Goal: Task Accomplishment & Management: Use online tool/utility

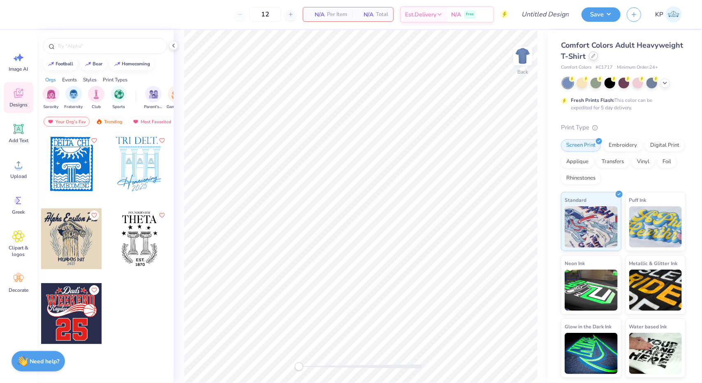
click at [590, 57] on div at bounding box center [593, 55] width 9 height 9
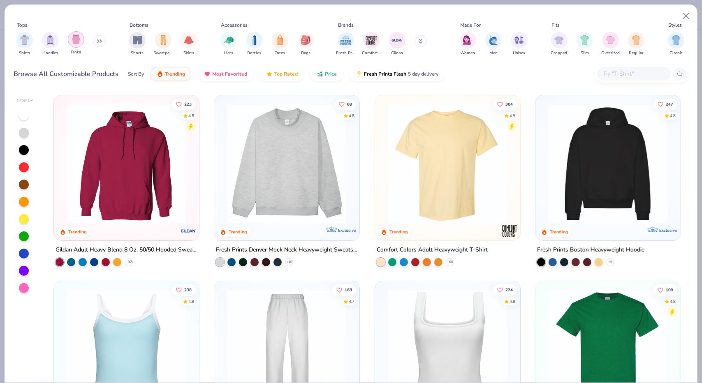
click at [74, 42] on img "filter for Tanks" at bounding box center [76, 39] width 9 height 9
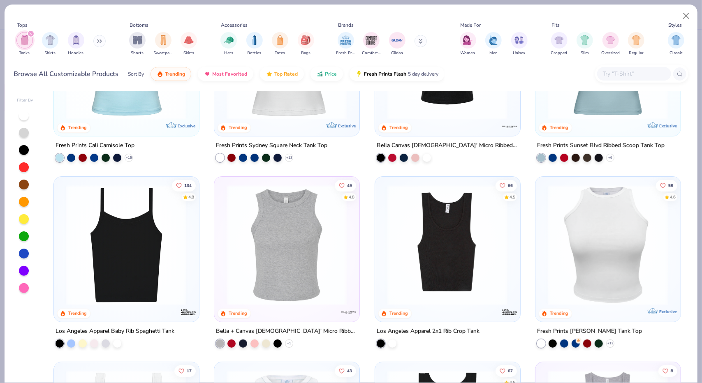
scroll to position [123, 0]
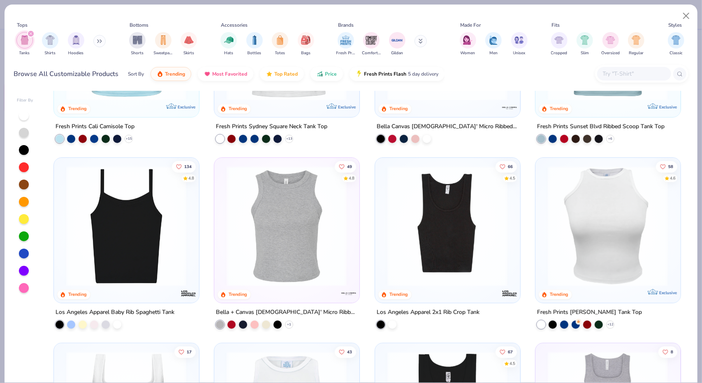
click at [137, 226] on img at bounding box center [126, 226] width 128 height 121
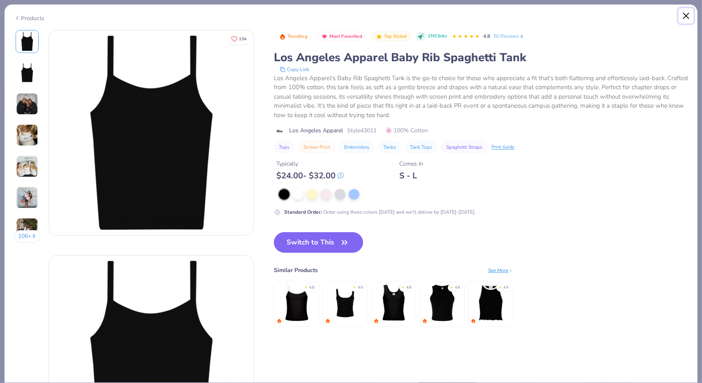
click at [684, 8] on button "Close" at bounding box center [687, 16] width 16 height 16
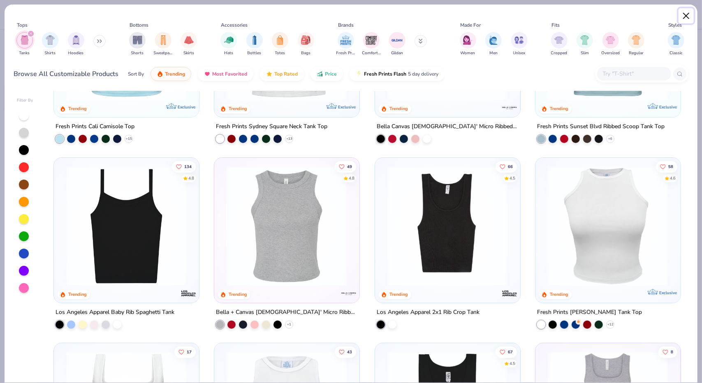
click at [682, 13] on button "Close" at bounding box center [687, 16] width 16 height 16
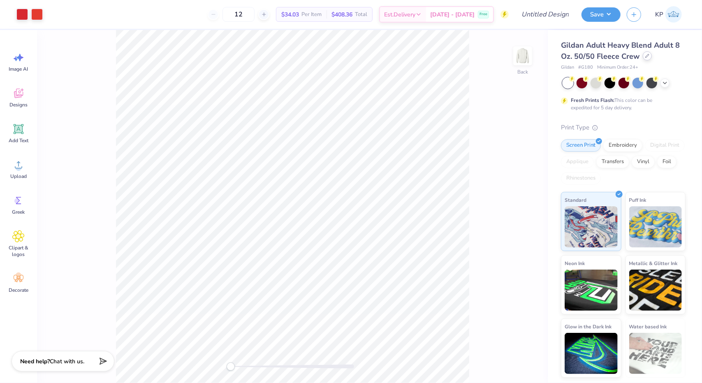
click at [649, 59] on div at bounding box center [647, 55] width 9 height 9
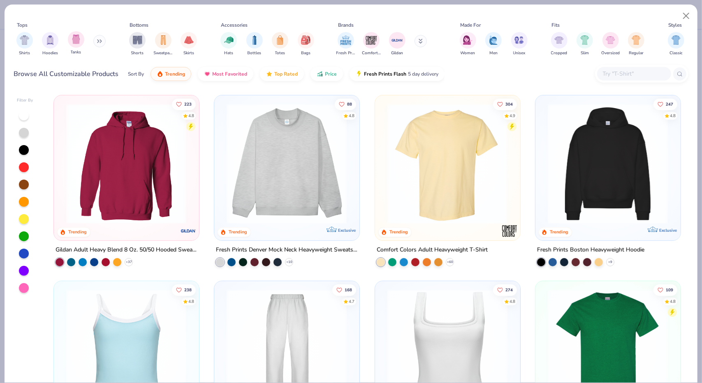
click at [68, 43] on div "Tanks" at bounding box center [76, 43] width 16 height 24
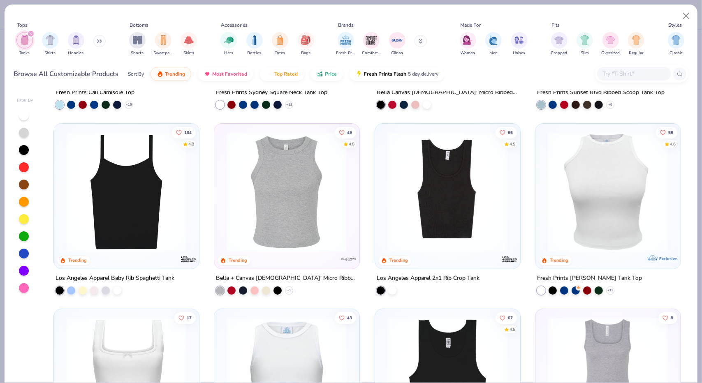
scroll to position [165, 0]
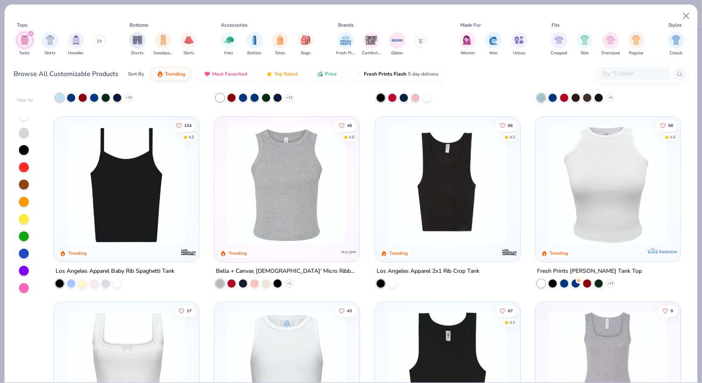
click at [132, 208] on img at bounding box center [126, 185] width 128 height 121
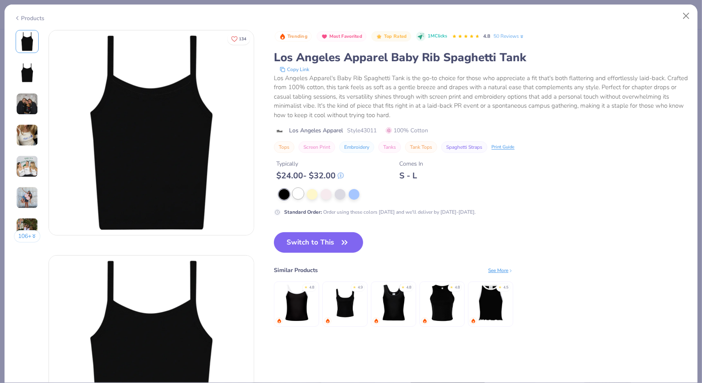
click at [296, 195] on div at bounding box center [298, 193] width 11 height 11
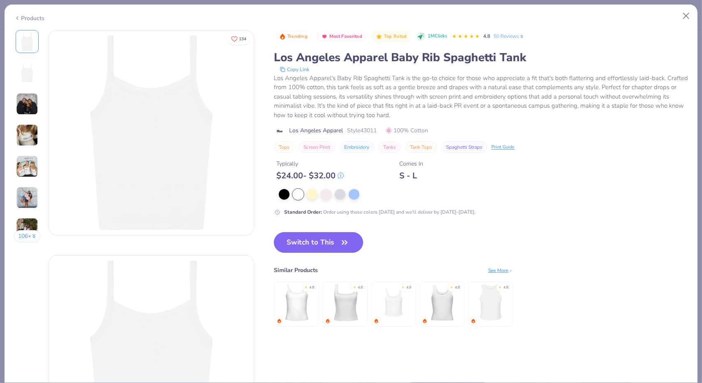
click at [304, 242] on button "Switch to This" at bounding box center [318, 242] width 89 height 21
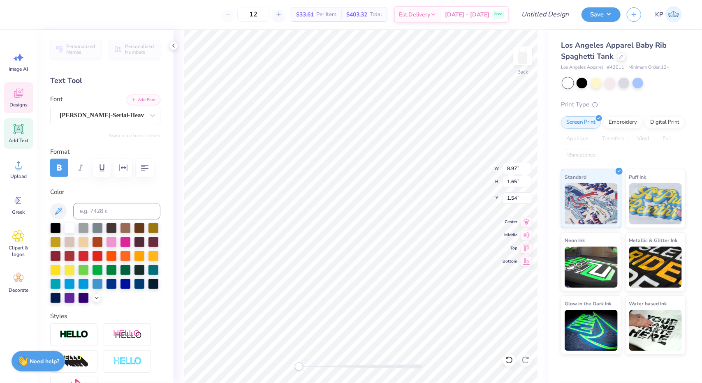
scroll to position [7, 2]
type textarea "C"
type textarea "z"
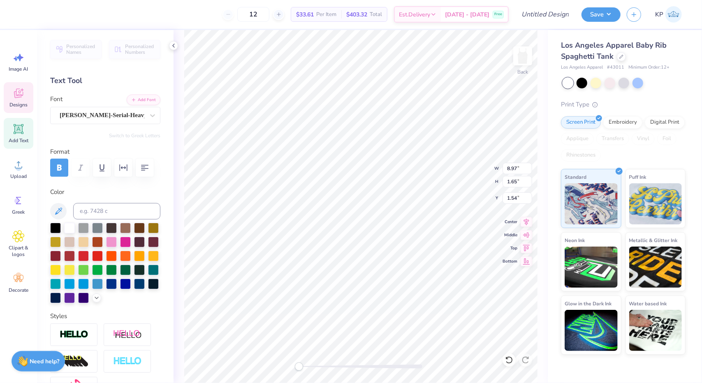
type textarea "Zeta Tau Alpha"
type textarea "BLOOMINGTON, INDIANA EST. 1898"
type input "3.45"
click at [464, 181] on div "Back W 8.93 8.93 " H 1.20 1.20 " Y 1.75 1.75 " Center Middle Top Bottom" at bounding box center [361, 206] width 374 height 353
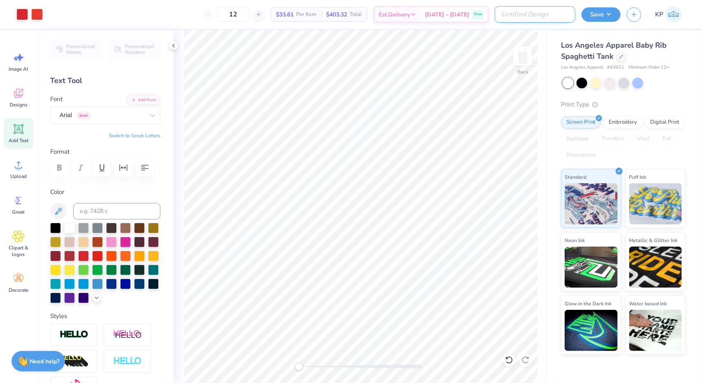
click at [544, 17] on input "Design Title" at bounding box center [535, 14] width 81 height 16
drag, startPoint x: 553, startPoint y: 16, endPoint x: 544, endPoint y: 14, distance: 10.1
click at [536, 14] on input "IU ZTA rush philo" at bounding box center [535, 14] width 81 height 16
click at [554, 15] on input "IU ZTA rush philo" at bounding box center [535, 14] width 81 height 16
drag, startPoint x: 555, startPoint y: 15, endPoint x: 541, endPoint y: 15, distance: 14.0
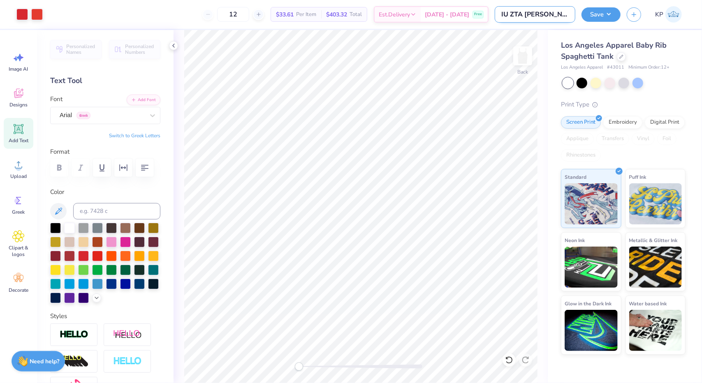
click at [541, 15] on input "IU ZTA rush philo" at bounding box center [535, 14] width 81 height 16
type input "IU ZTA rush open invite"
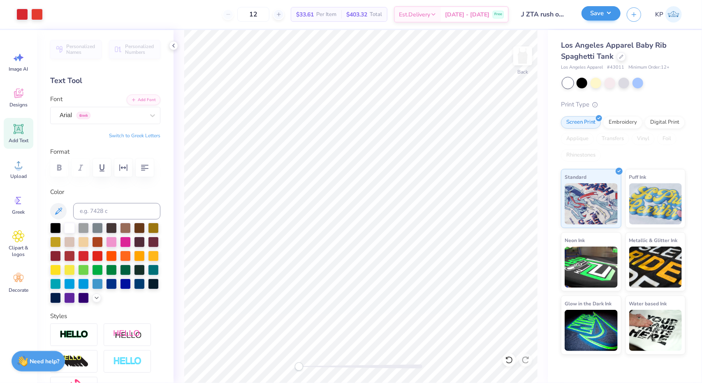
drag, startPoint x: 613, startPoint y: 6, endPoint x: 611, endPoint y: 9, distance: 4.2
click at [614, 6] on div "Save KP" at bounding box center [642, 14] width 121 height 29
click at [609, 12] on button "Save" at bounding box center [601, 13] width 39 height 14
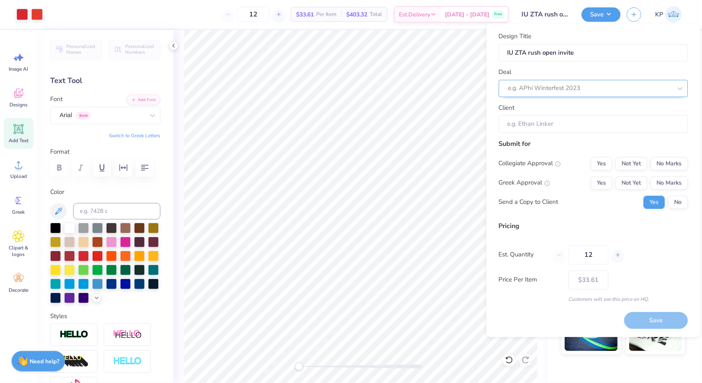
click at [564, 82] on div "e.g. APhi Winterfest 2023" at bounding box center [590, 88] width 165 height 13
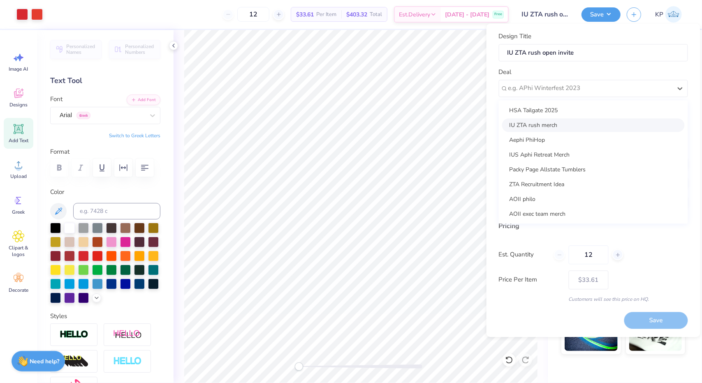
click at [566, 125] on div "IU ZTA rush merch" at bounding box center [593, 126] width 183 height 14
type input "Brooklynne Brown"
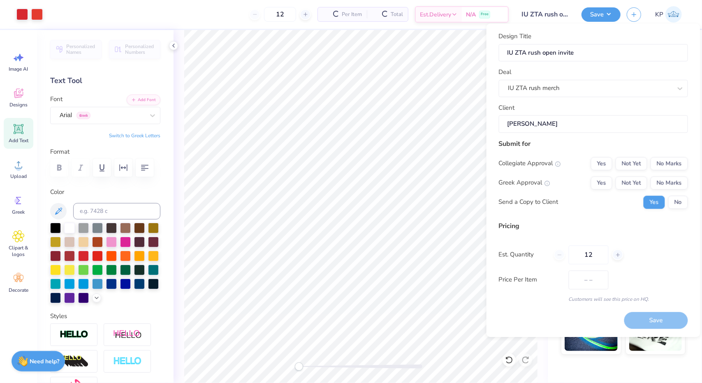
type input "$39.86"
click at [631, 161] on button "Not Yet" at bounding box center [632, 163] width 32 height 13
click at [605, 180] on button "Yes" at bounding box center [601, 183] width 21 height 13
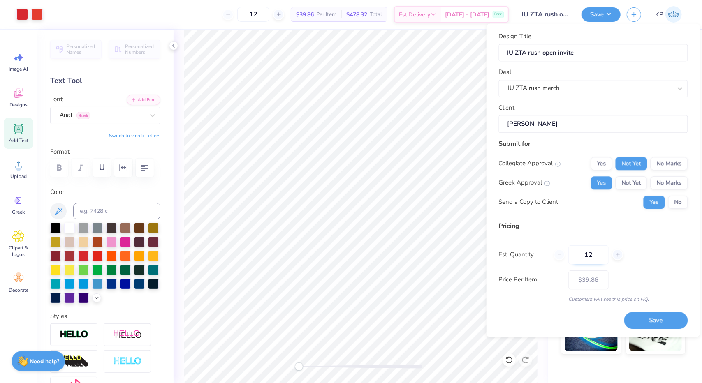
drag, startPoint x: 595, startPoint y: 258, endPoint x: 571, endPoint y: 254, distance: 24.2
click at [571, 255] on input "12" at bounding box center [589, 255] width 40 height 19
type input "140"
type input "$24.65"
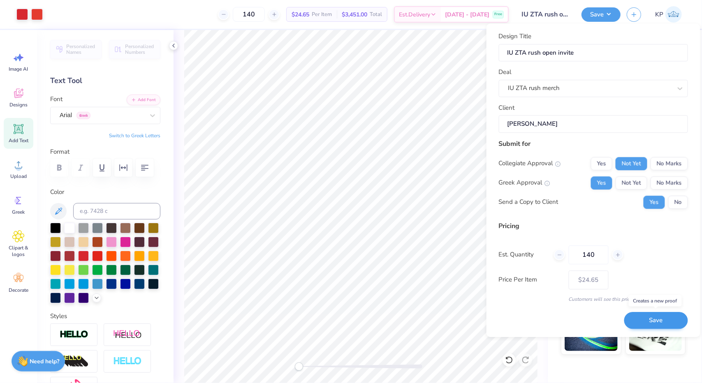
type input "140"
click at [662, 323] on button "Save" at bounding box center [657, 320] width 64 height 17
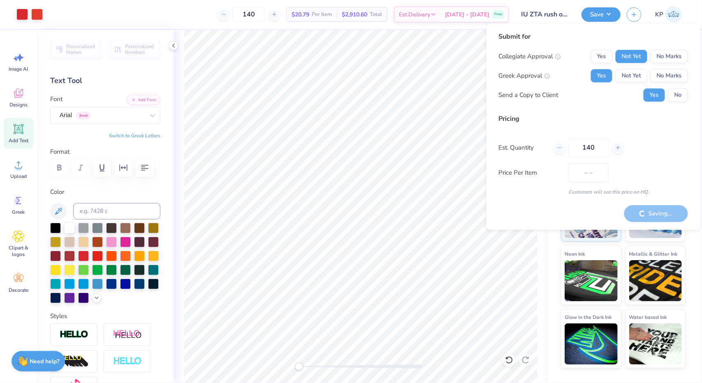
type input "$24.65"
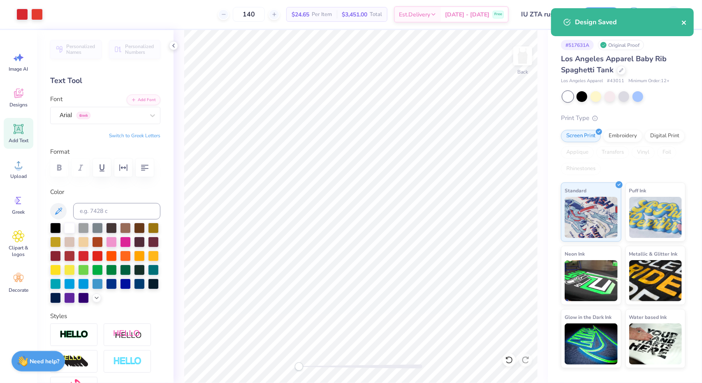
click at [686, 23] on icon "close" at bounding box center [685, 22] width 6 height 7
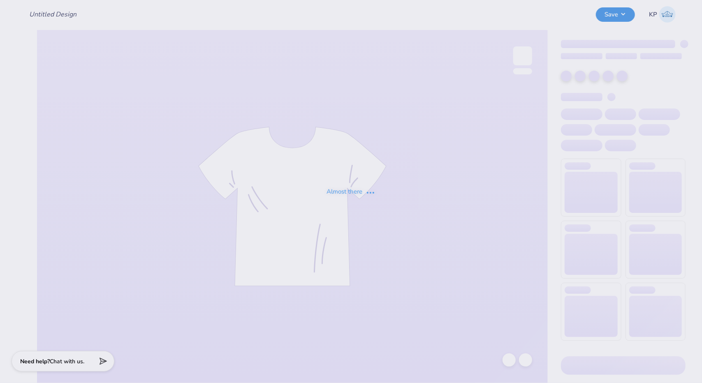
type input "IU ZTA rush open invite"
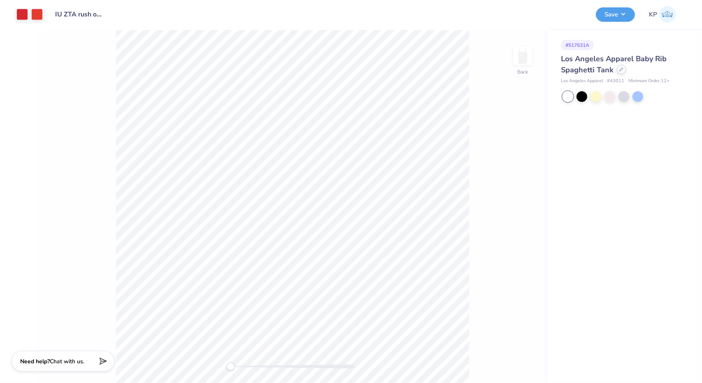
click at [621, 70] on icon at bounding box center [621, 69] width 3 height 3
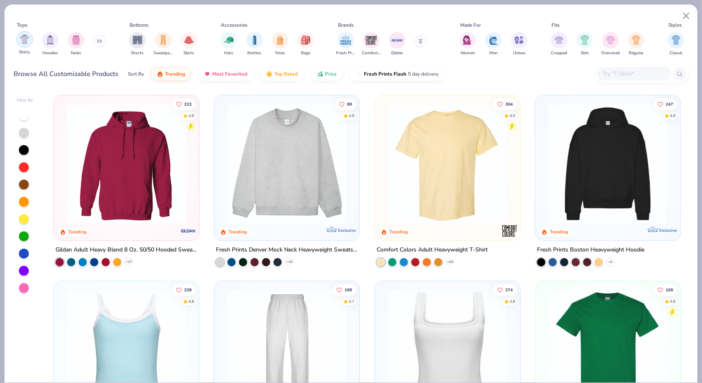
click at [31, 41] on div "filter for Shirts" at bounding box center [24, 39] width 16 height 16
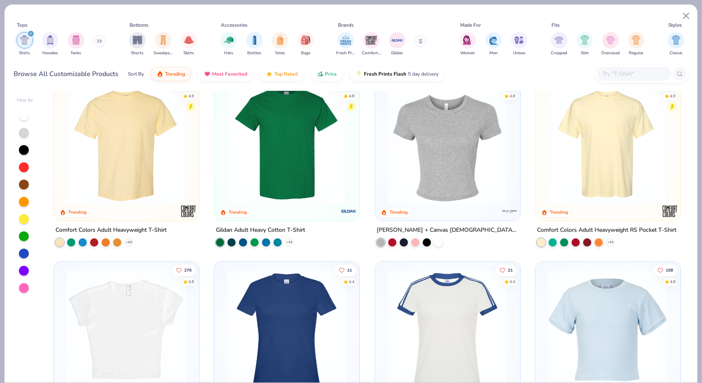
scroll to position [206, 0]
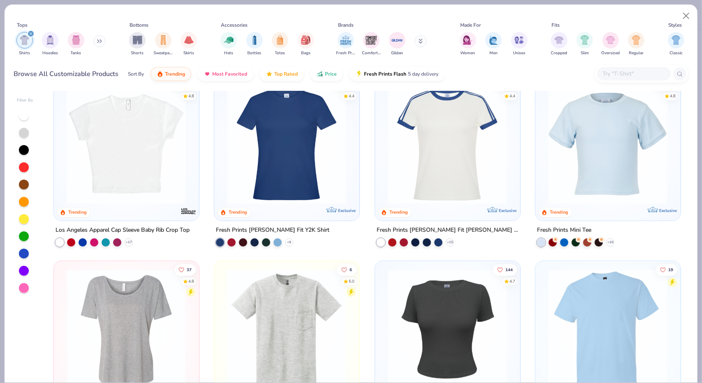
click at [291, 159] on img at bounding box center [287, 144] width 128 height 121
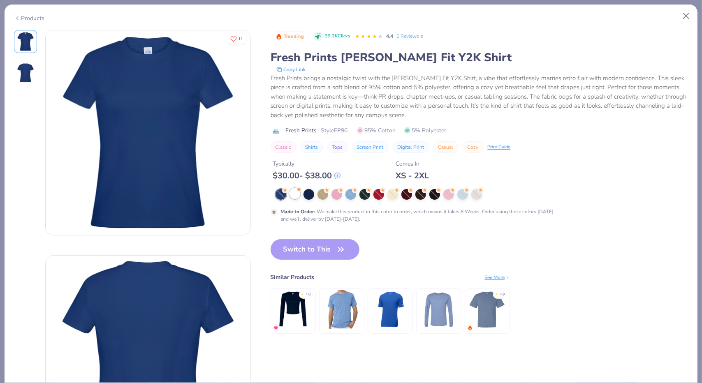
drag, startPoint x: 294, startPoint y: 193, endPoint x: 297, endPoint y: 199, distance: 6.4
click at [294, 193] on div at bounding box center [295, 193] width 11 height 11
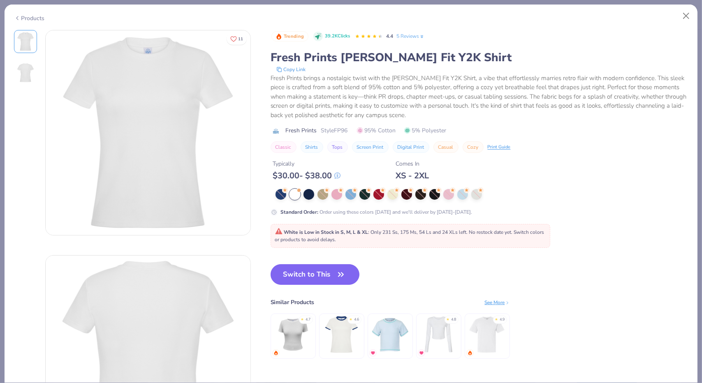
click at [320, 272] on button "Switch to This" at bounding box center [315, 275] width 89 height 21
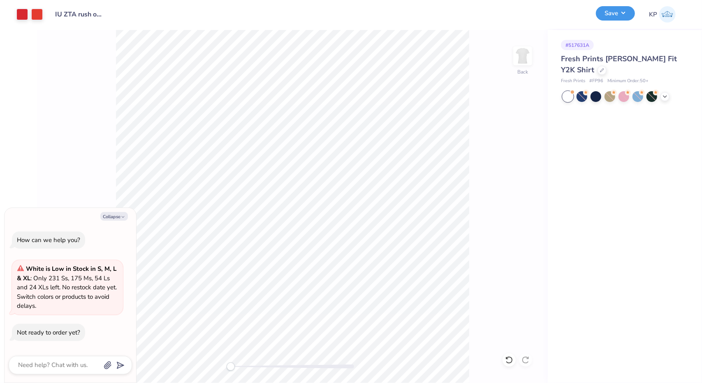
click at [626, 15] on button "Save" at bounding box center [615, 13] width 39 height 14
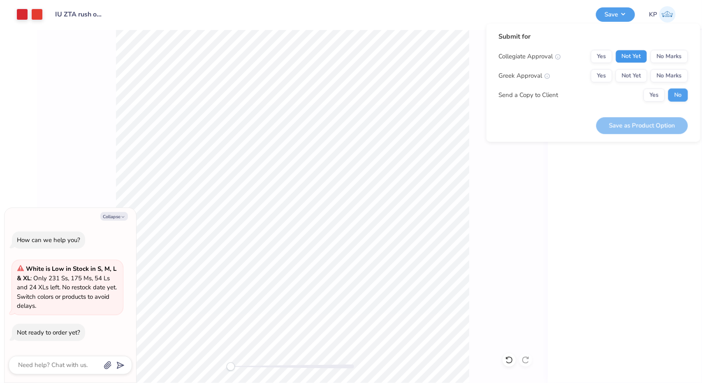
click at [633, 55] on button "Not Yet" at bounding box center [632, 56] width 32 height 13
click at [602, 74] on button "Yes" at bounding box center [601, 75] width 21 height 13
click at [632, 121] on button "Save as Product Option" at bounding box center [643, 125] width 92 height 17
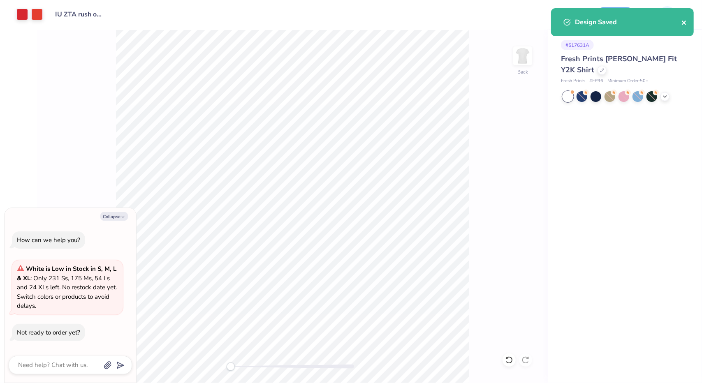
click at [686, 22] on icon "close" at bounding box center [685, 22] width 6 height 7
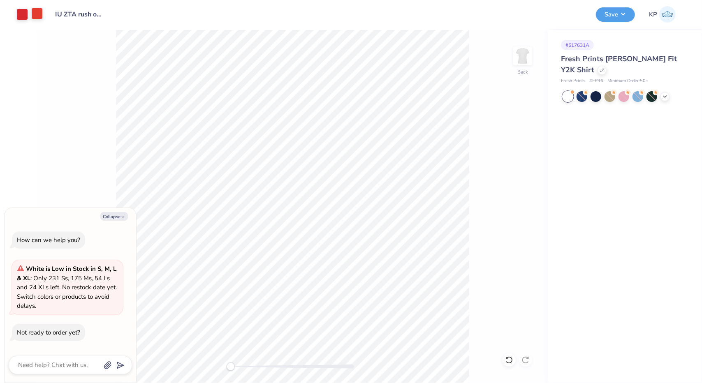
click at [35, 14] on div at bounding box center [37, 14] width 12 height 12
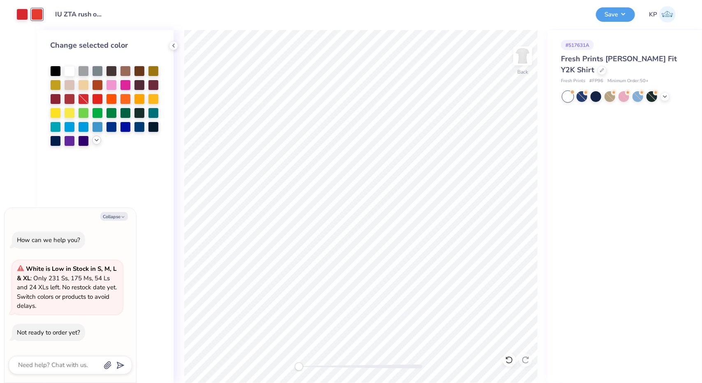
click at [97, 143] on icon at bounding box center [96, 140] width 7 height 7
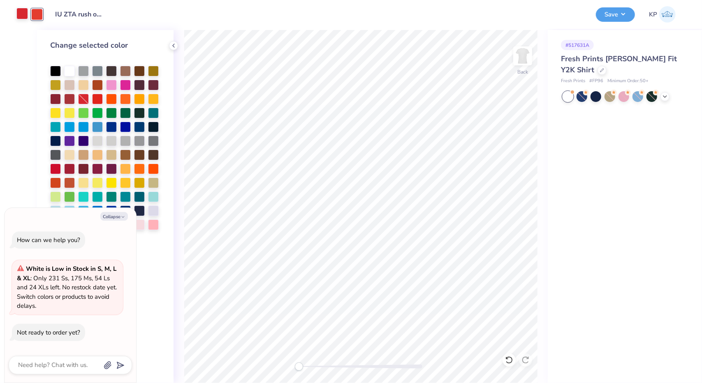
click at [23, 12] on div at bounding box center [22, 14] width 12 height 12
click at [36, 16] on div at bounding box center [37, 14] width 12 height 12
click at [25, 11] on div at bounding box center [22, 14] width 12 height 12
click at [41, 11] on div at bounding box center [37, 14] width 12 height 12
click at [23, 13] on div at bounding box center [22, 14] width 12 height 12
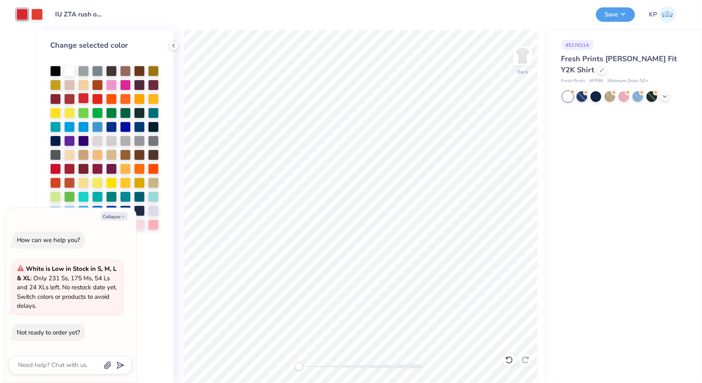
click at [84, 96] on div at bounding box center [83, 98] width 11 height 11
click at [82, 99] on div at bounding box center [83, 98] width 11 height 11
click at [37, 16] on div at bounding box center [37, 14] width 12 height 12
click at [86, 98] on div at bounding box center [83, 99] width 11 height 11
click at [173, 49] on div at bounding box center [173, 45] width 9 height 9
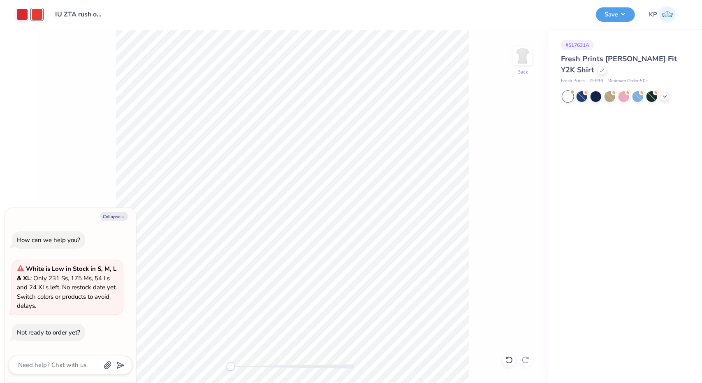
type textarea "x"
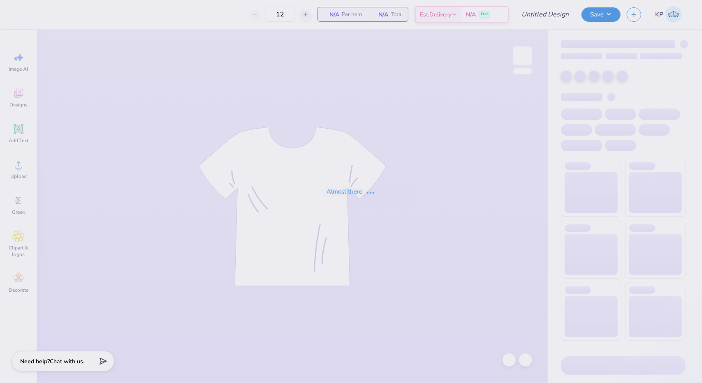
type input "IU ZTA rush open invite"
type input "140"
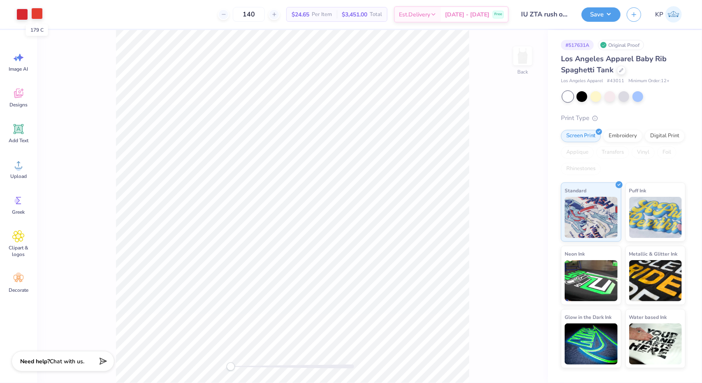
click at [38, 18] on div at bounding box center [37, 14] width 12 height 12
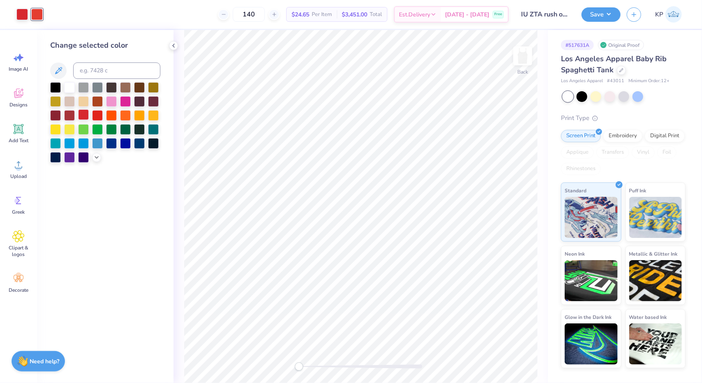
click at [86, 111] on div at bounding box center [83, 114] width 11 height 11
click at [609, 10] on button "Save" at bounding box center [601, 13] width 39 height 14
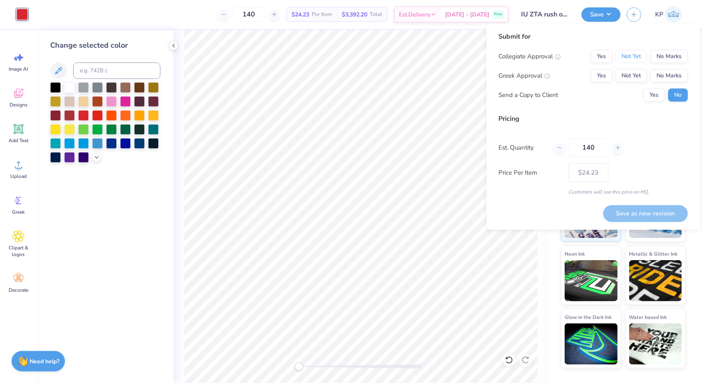
drag, startPoint x: 637, startPoint y: 58, endPoint x: 619, endPoint y: 67, distance: 20.6
click at [637, 58] on button "Not Yet" at bounding box center [632, 56] width 32 height 13
click at [593, 80] on button "Yes" at bounding box center [601, 75] width 21 height 13
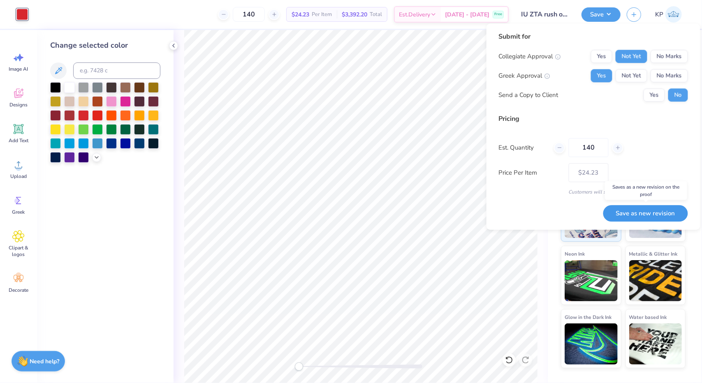
click at [658, 209] on button "Save as new revision" at bounding box center [646, 213] width 85 height 17
type input "$24.23"
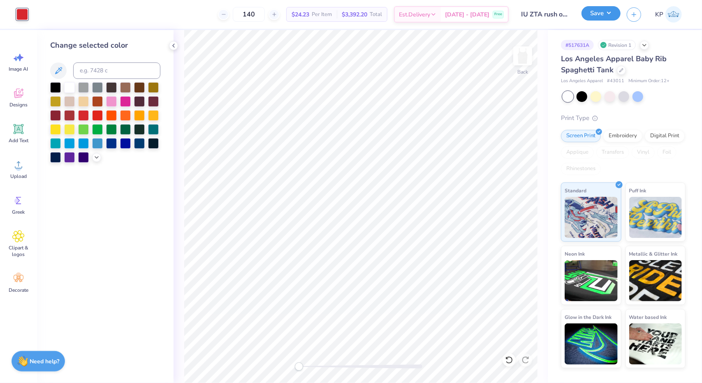
click at [603, 15] on button "Save" at bounding box center [601, 13] width 39 height 14
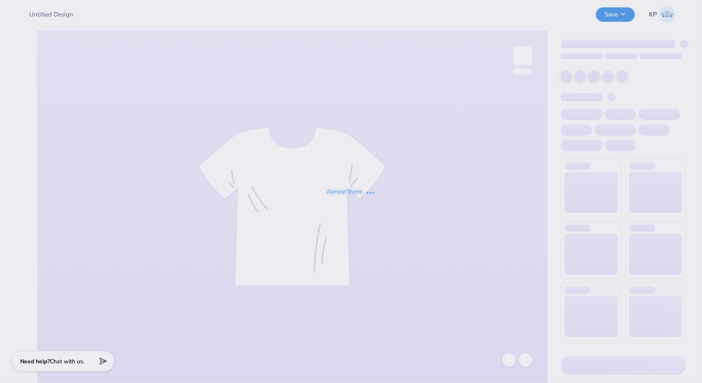
type input "IU ZTA rush open invite"
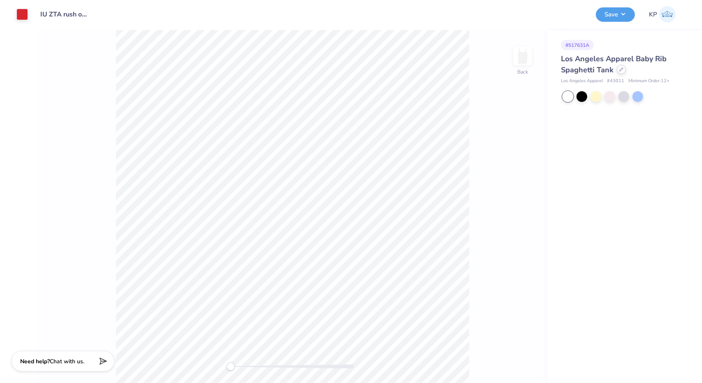
click at [622, 70] on icon at bounding box center [622, 69] width 4 height 4
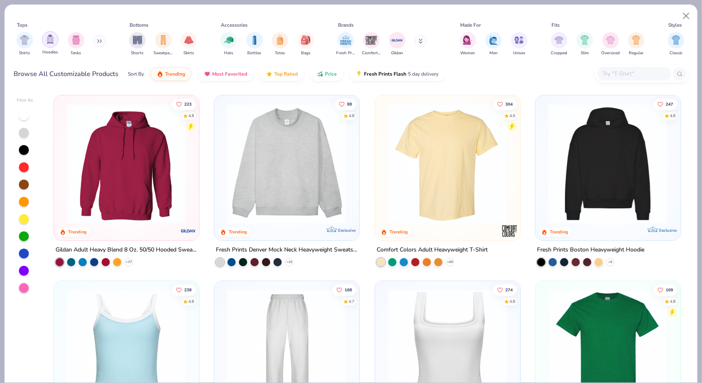
click at [72, 46] on div "filter for Tanks" at bounding box center [76, 40] width 16 height 16
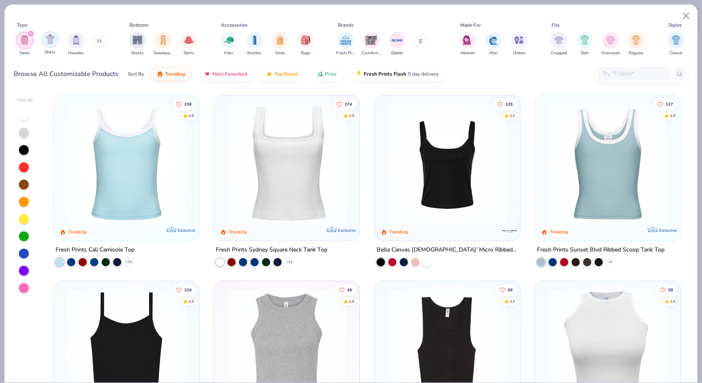
click at [44, 45] on div "Shirts" at bounding box center [50, 43] width 16 height 24
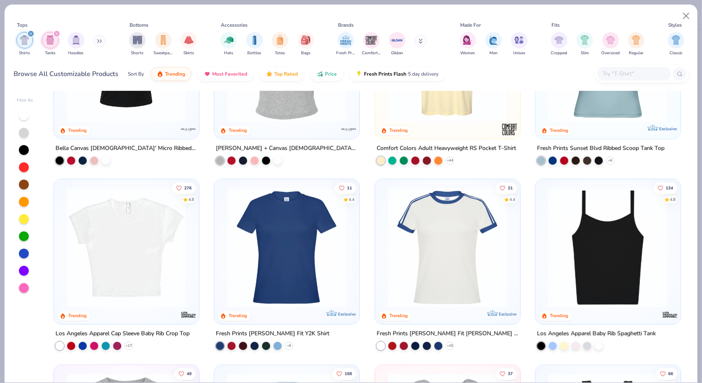
scroll to position [288, 0]
click at [303, 249] on img at bounding box center [287, 247] width 128 height 121
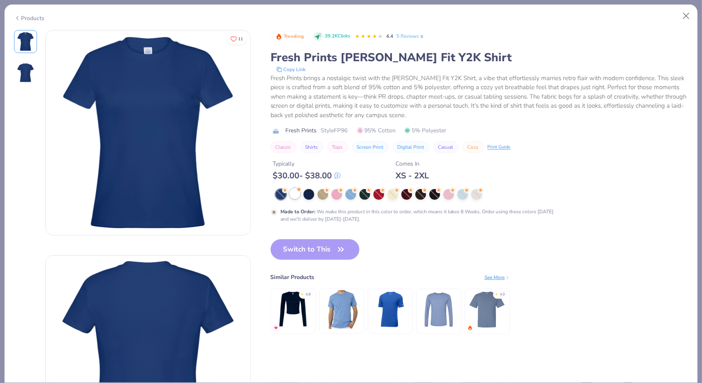
click at [295, 195] on div at bounding box center [295, 193] width 11 height 11
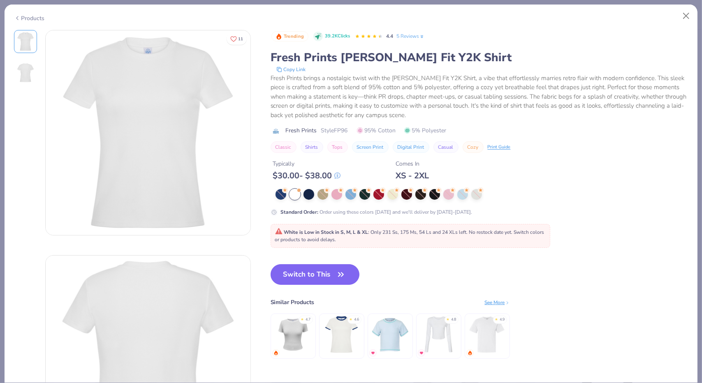
click at [330, 271] on button "Switch to This" at bounding box center [315, 275] width 89 height 21
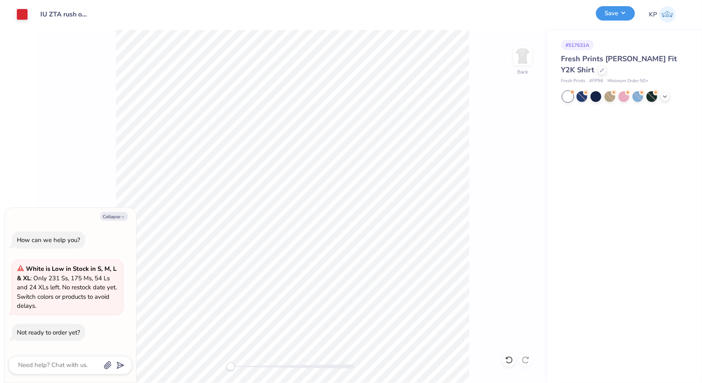
click at [611, 13] on button "Save" at bounding box center [615, 13] width 39 height 14
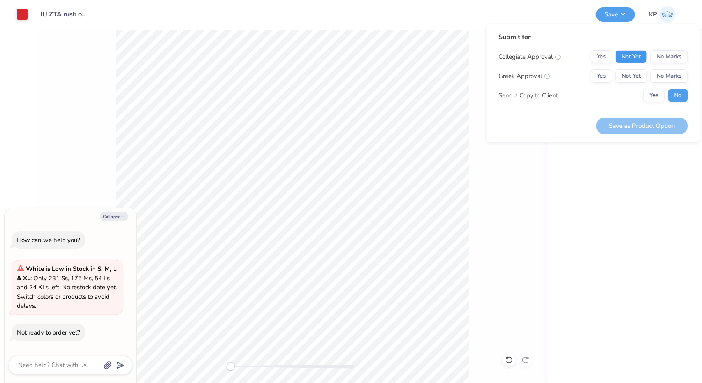
click at [638, 56] on button "Not Yet" at bounding box center [632, 56] width 32 height 13
click at [611, 78] on button "Yes" at bounding box center [601, 76] width 21 height 13
click at [630, 134] on button "Save as Product Option" at bounding box center [643, 126] width 92 height 17
drag, startPoint x: 665, startPoint y: 98, endPoint x: 651, endPoint y: 104, distance: 14.4
click at [665, 98] on button "Yes" at bounding box center [654, 95] width 21 height 13
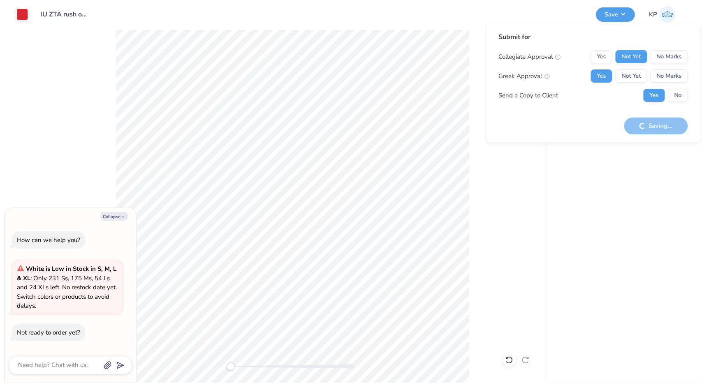
click at [653, 120] on div "Saving..." at bounding box center [657, 126] width 64 height 17
click at [640, 157] on div "# 517631A Fresh Prints [PERSON_NAME] Fit Y2K Shirt Fresh Prints # FP96 Minimum …" at bounding box center [625, 206] width 154 height 353
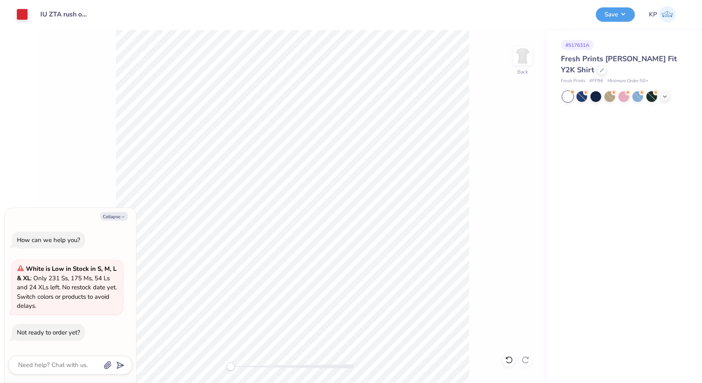
click at [623, 22] on div "Save KP" at bounding box center [646, 14] width 100 height 29
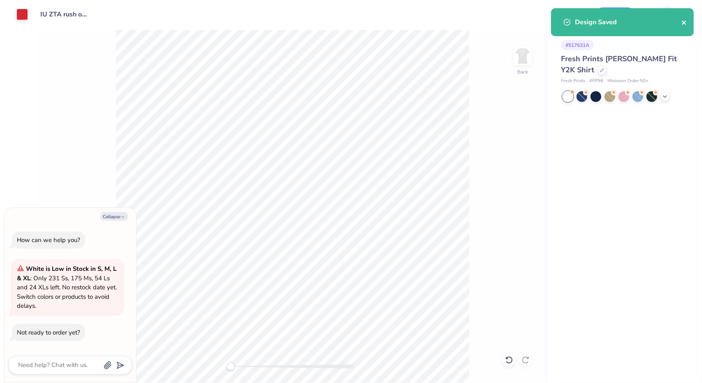
click at [684, 21] on icon "close" at bounding box center [685, 22] width 6 height 7
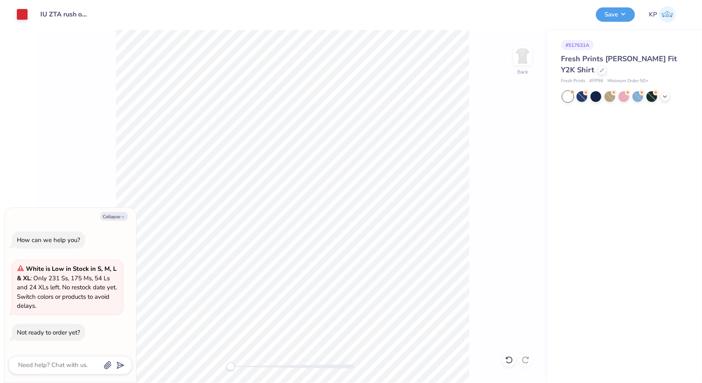
click at [614, 14] on div "Design Saved" at bounding box center [623, 25] width 146 height 37
click at [616, 12] on button "Save" at bounding box center [615, 13] width 39 height 14
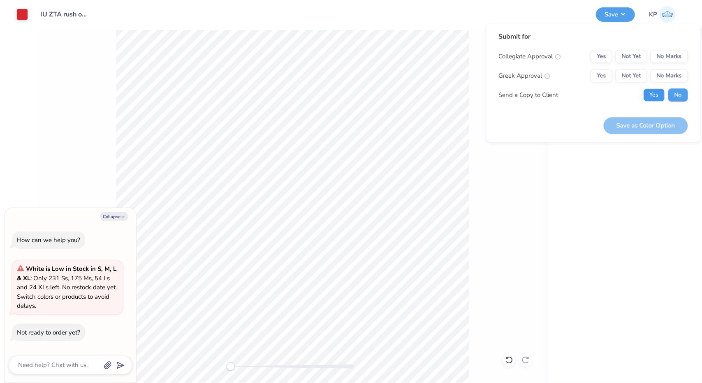
click at [649, 93] on button "Yes" at bounding box center [654, 94] width 21 height 13
click at [634, 74] on button "Not Yet" at bounding box center [632, 75] width 32 height 13
click at [611, 77] on button "Yes" at bounding box center [601, 75] width 21 height 13
click at [625, 53] on button "Not Yet" at bounding box center [632, 56] width 32 height 13
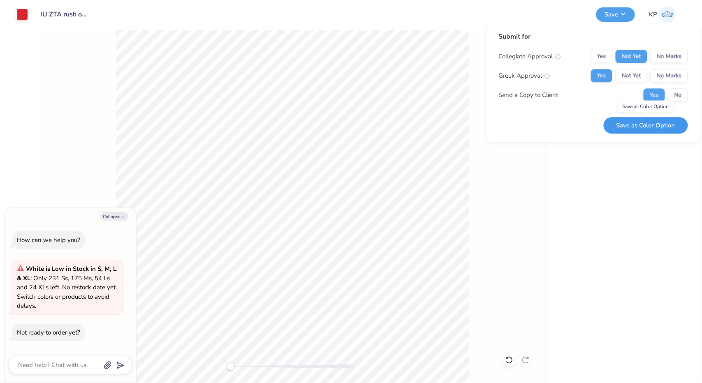
click at [623, 128] on button "Save as Color Option" at bounding box center [646, 125] width 84 height 17
type textarea "x"
